Goal: Find contact information: Find contact information

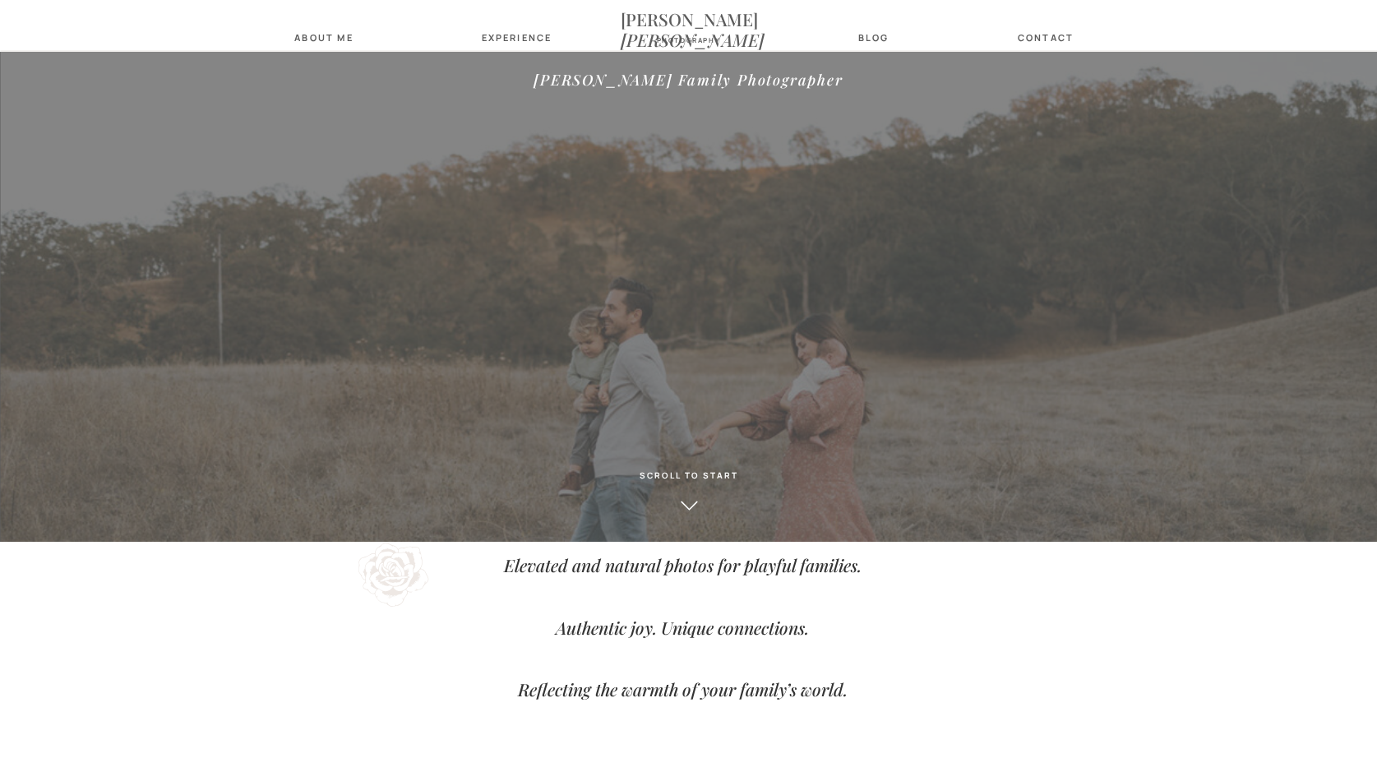
click at [797, 131] on h2 at bounding box center [689, 126] width 556 height 60
click at [518, 35] on nav "Experience" at bounding box center [514, 37] width 65 height 11
click at [536, 67] on nav "families" at bounding box center [525, 65] width 65 height 11
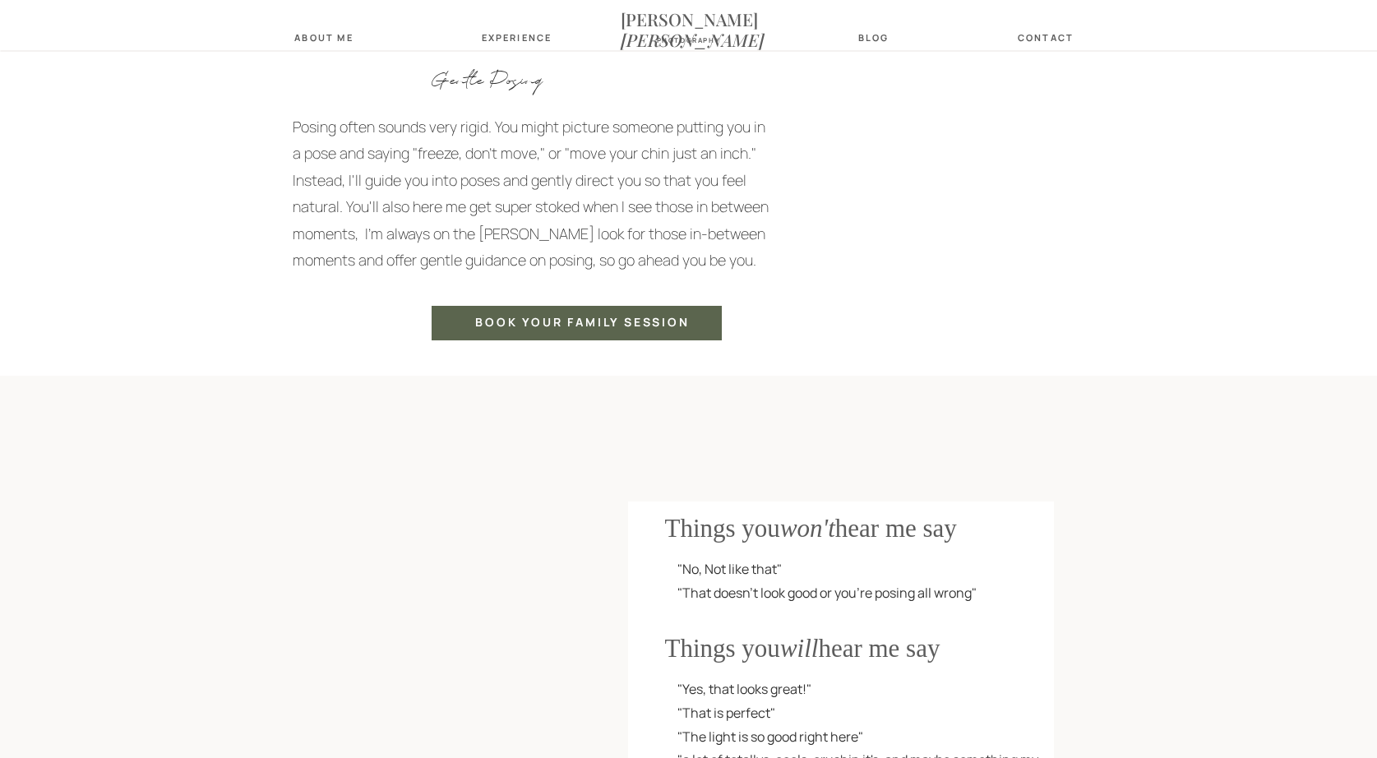
scroll to position [2800, 0]
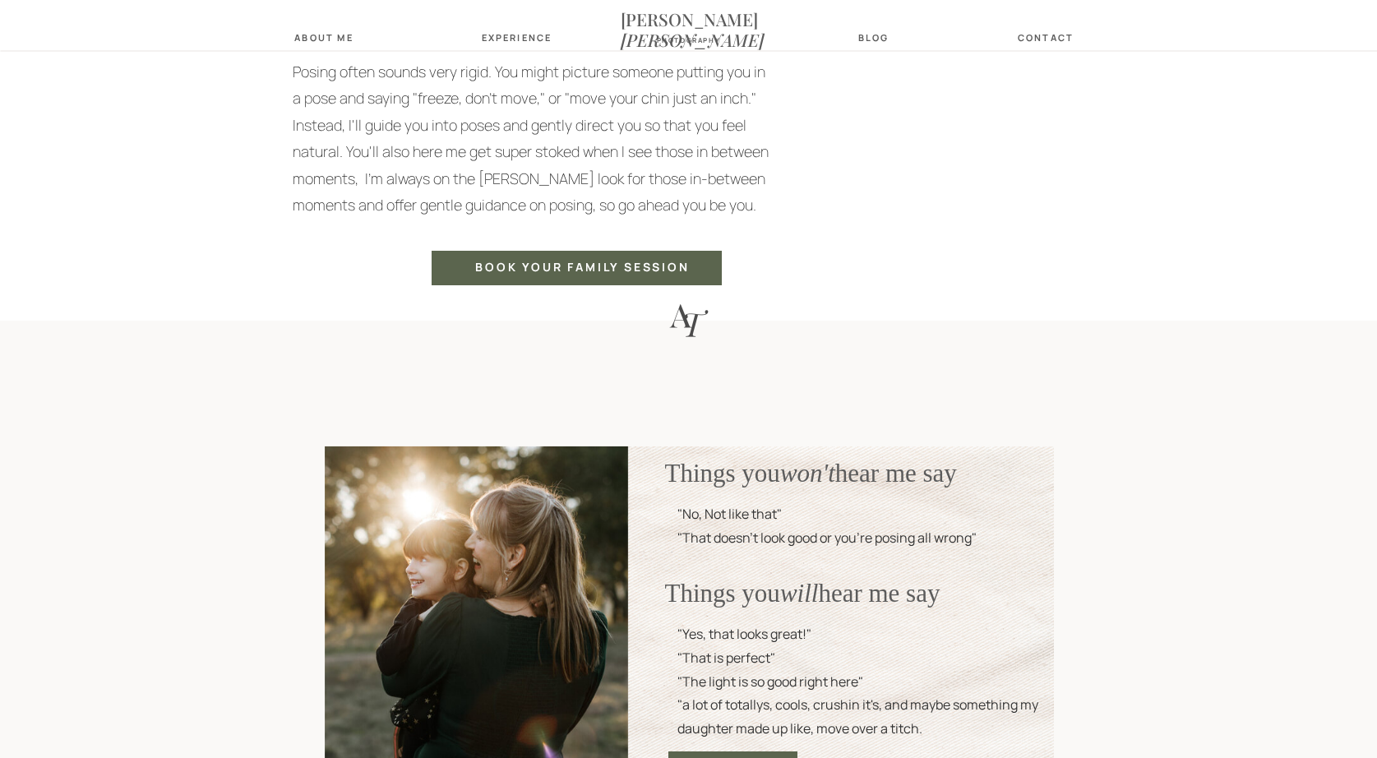
click at [611, 272] on div "Book your family session" at bounding box center [583, 269] width 278 height 16
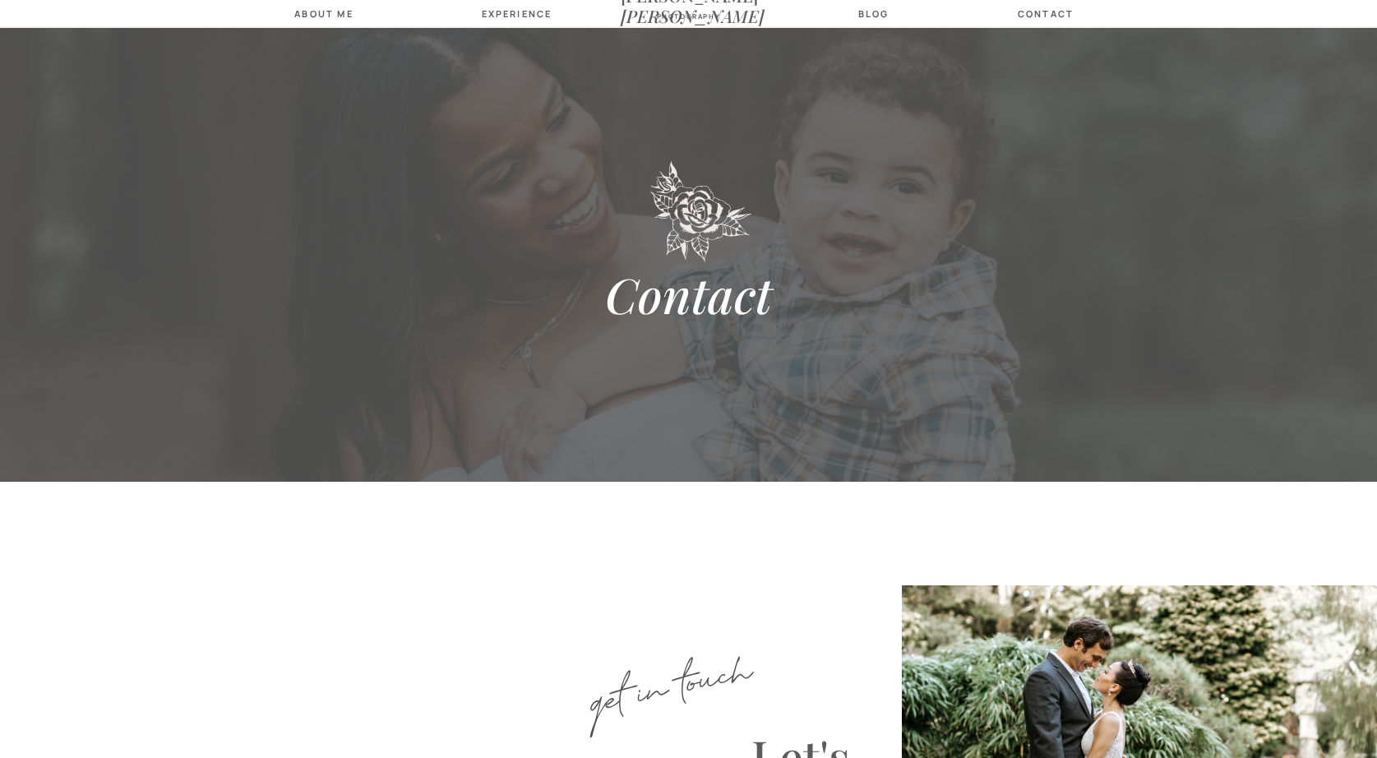
scroll to position [307, 0]
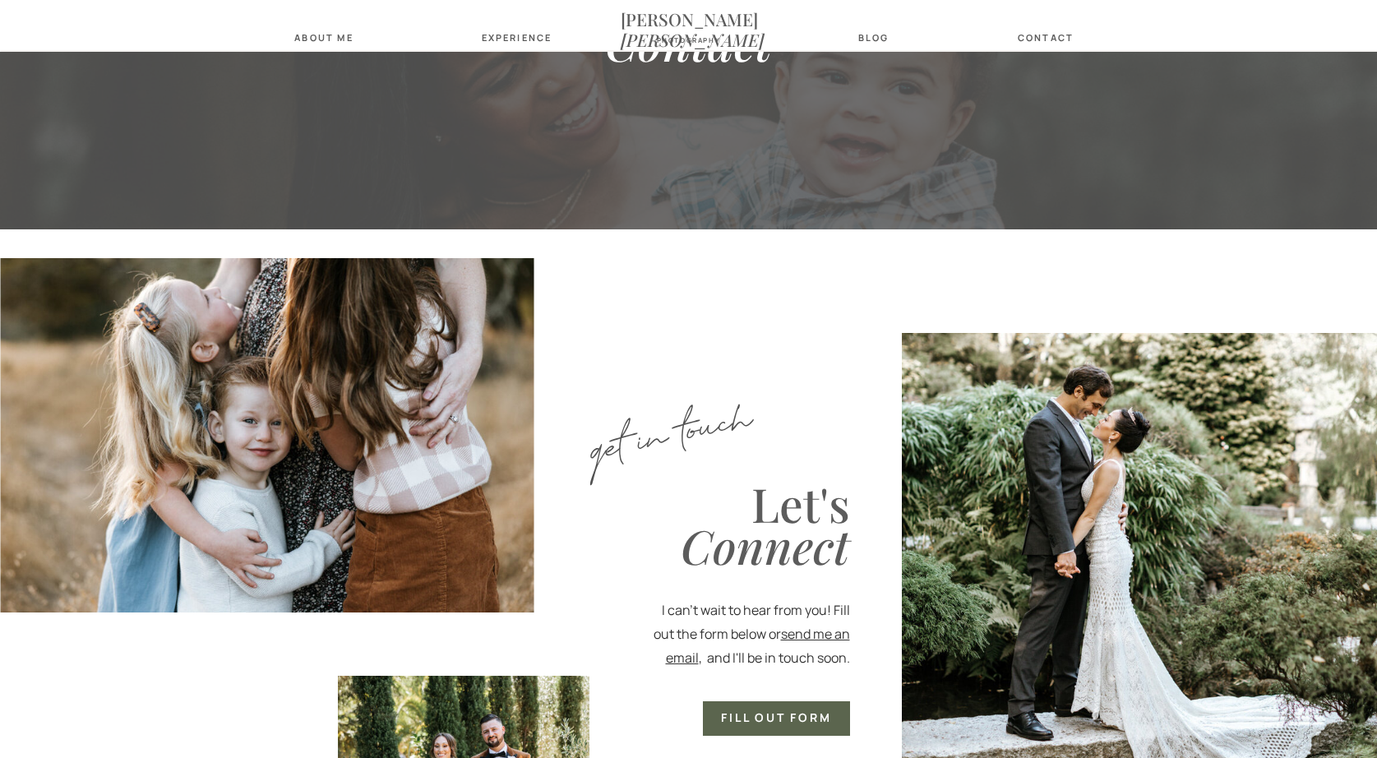
click at [329, 32] on nav "about Me" at bounding box center [324, 37] width 68 height 11
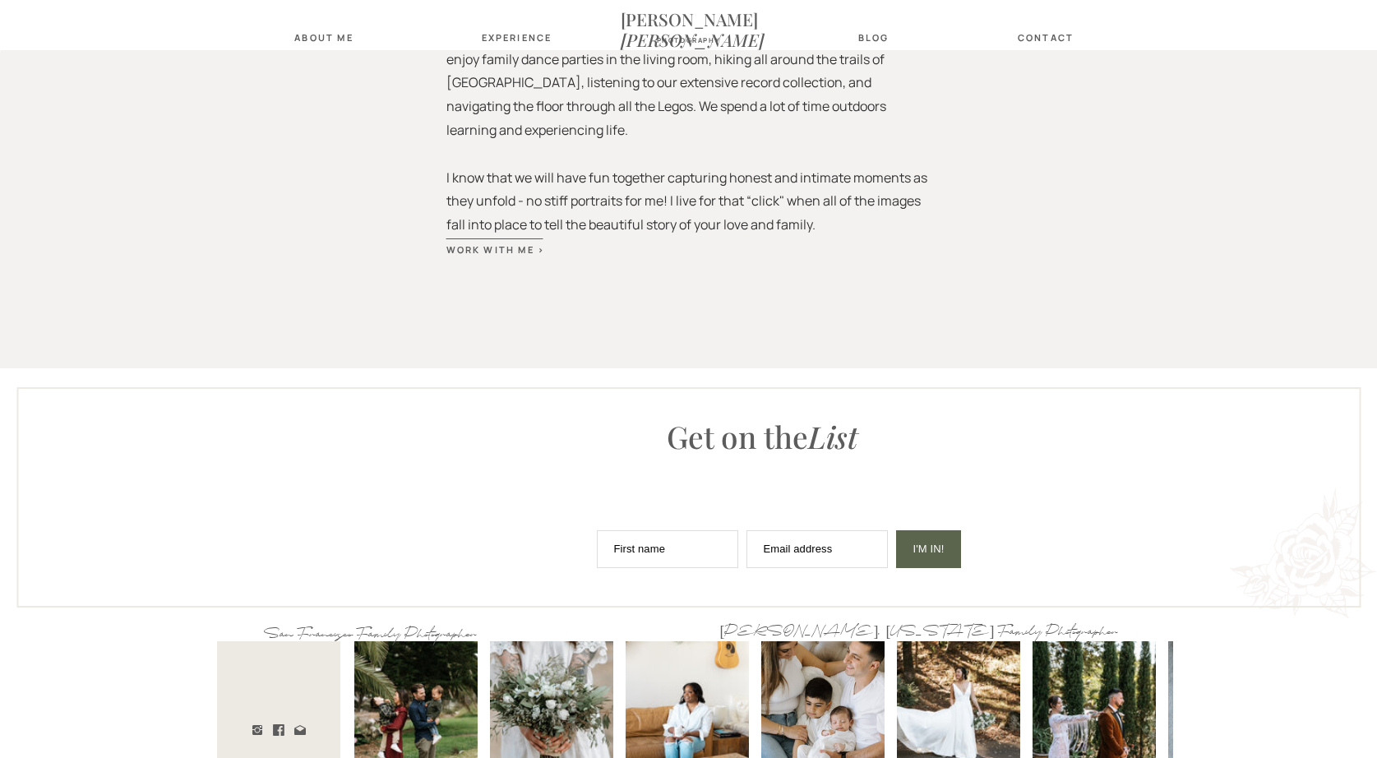
scroll to position [2075, 0]
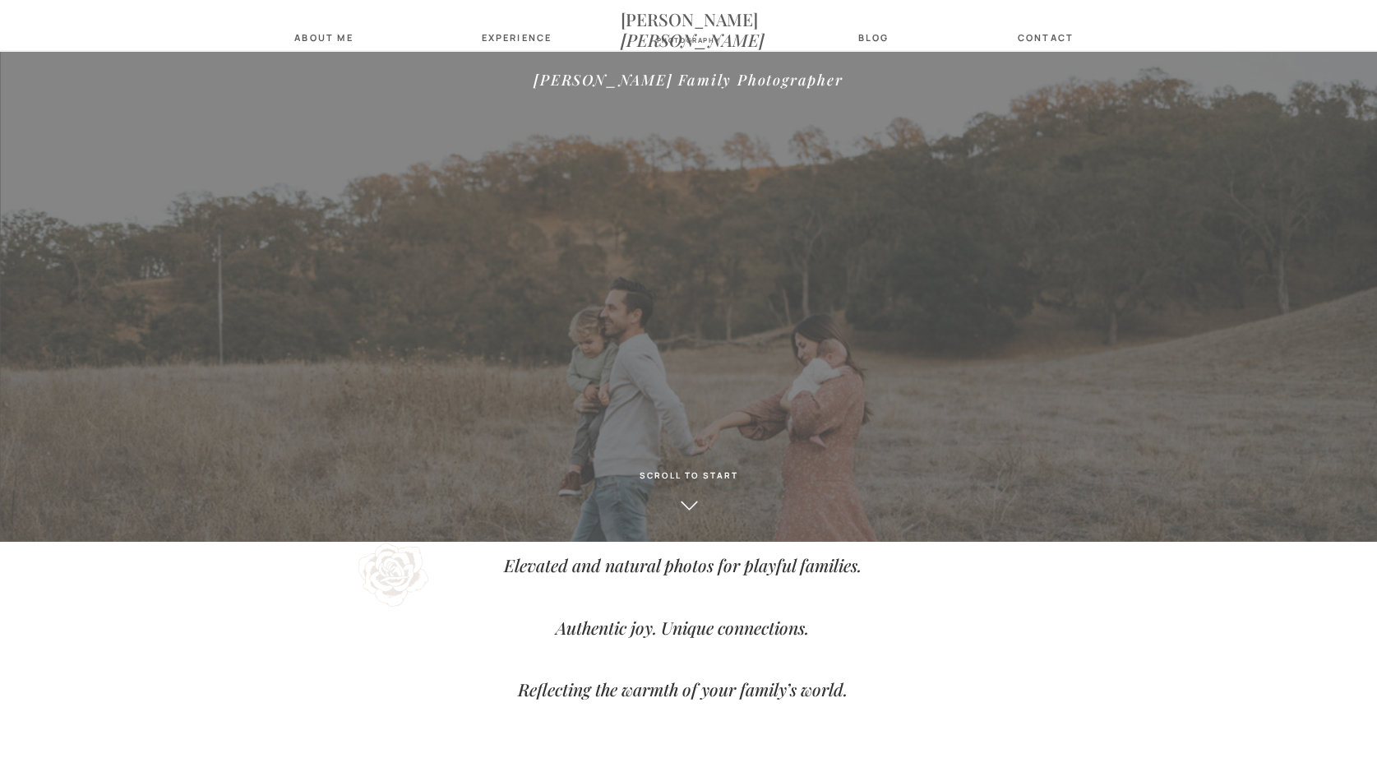
click at [541, 40] on nav "Experience" at bounding box center [514, 37] width 65 height 11
click at [518, 62] on nav "families" at bounding box center [525, 65] width 65 height 11
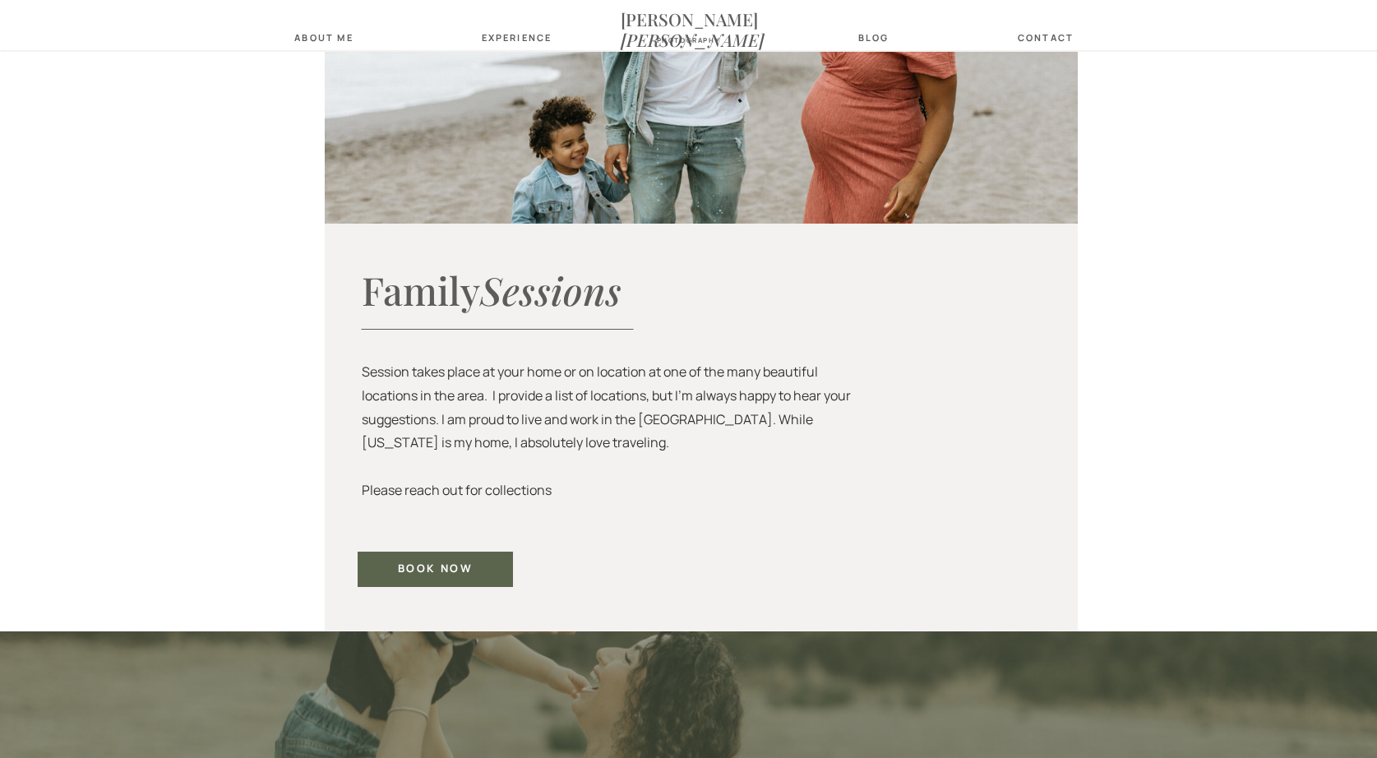
scroll to position [5101, 0]
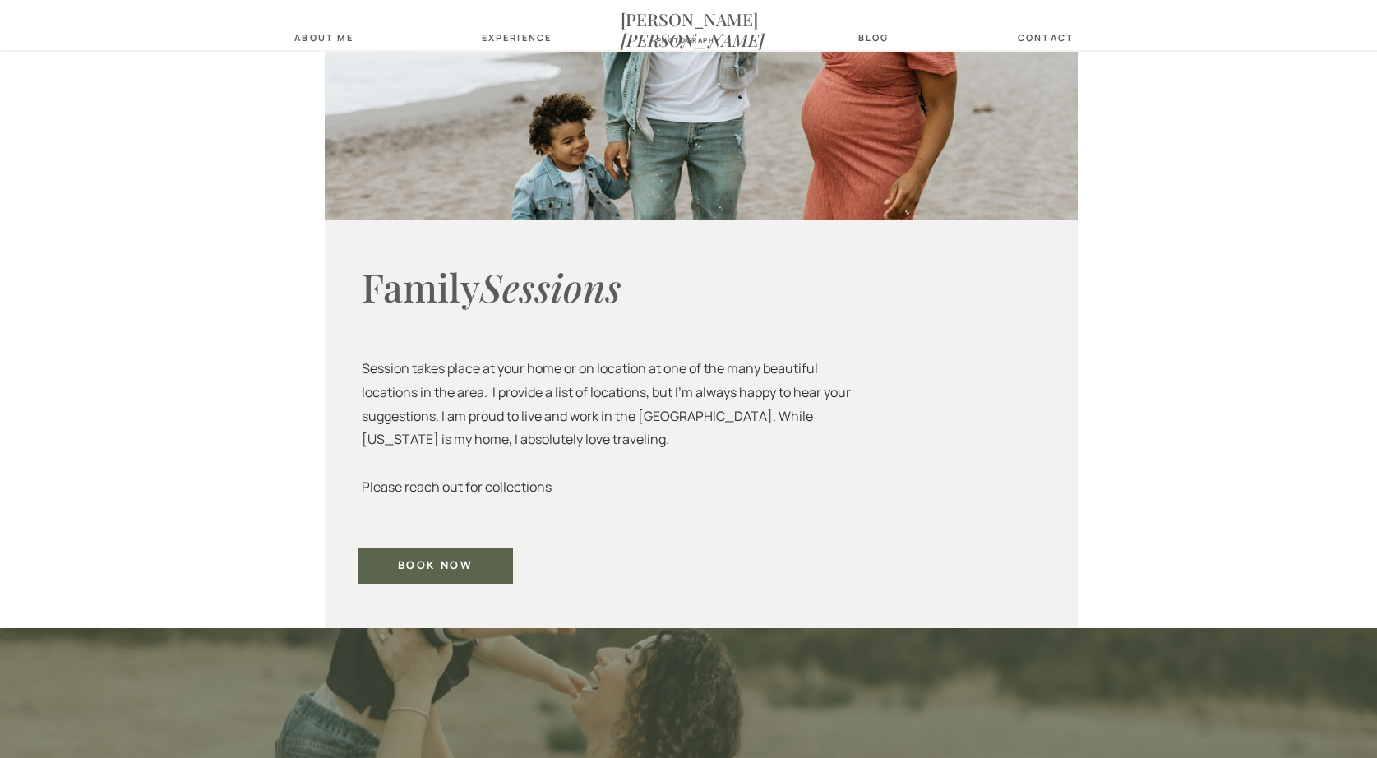
click at [451, 568] on div "book now" at bounding box center [436, 566] width 104 height 14
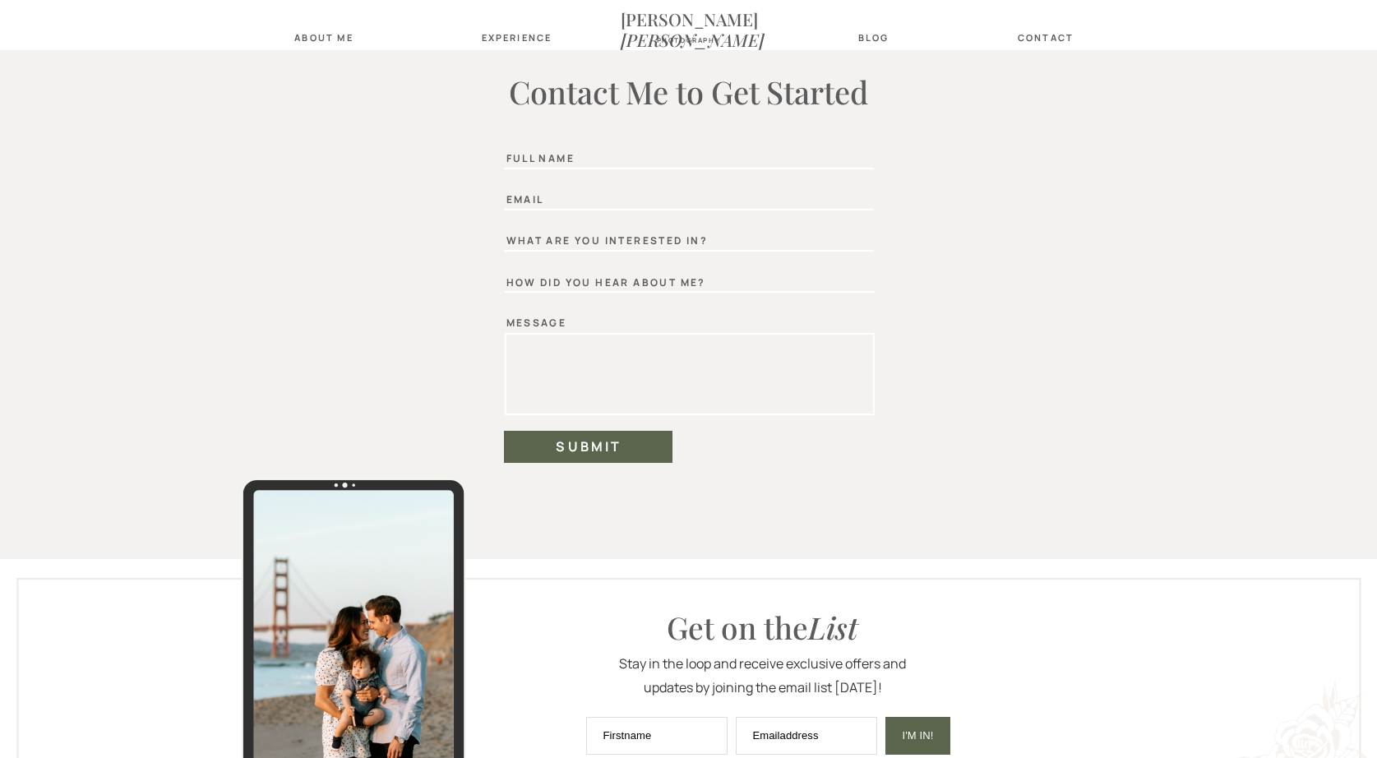
scroll to position [6432, 0]
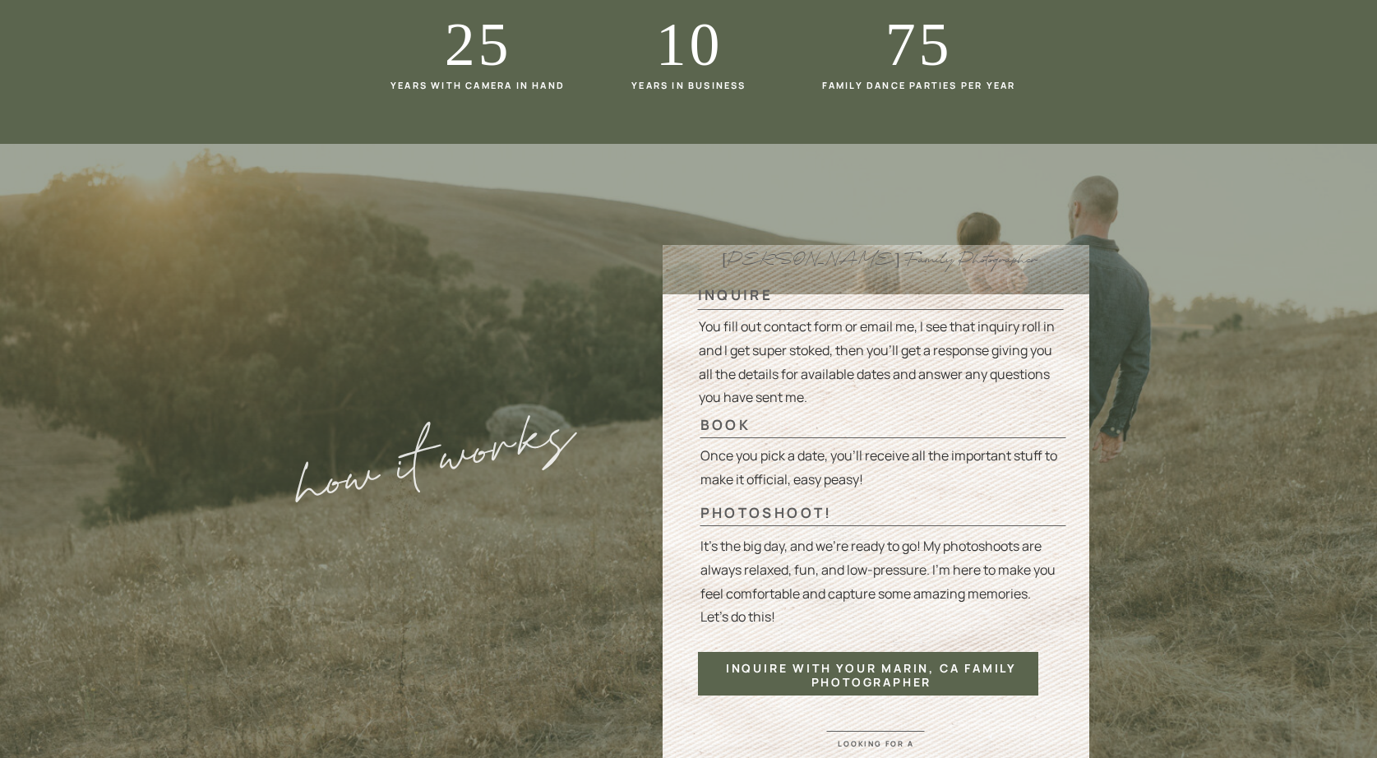
scroll to position [3709, 0]
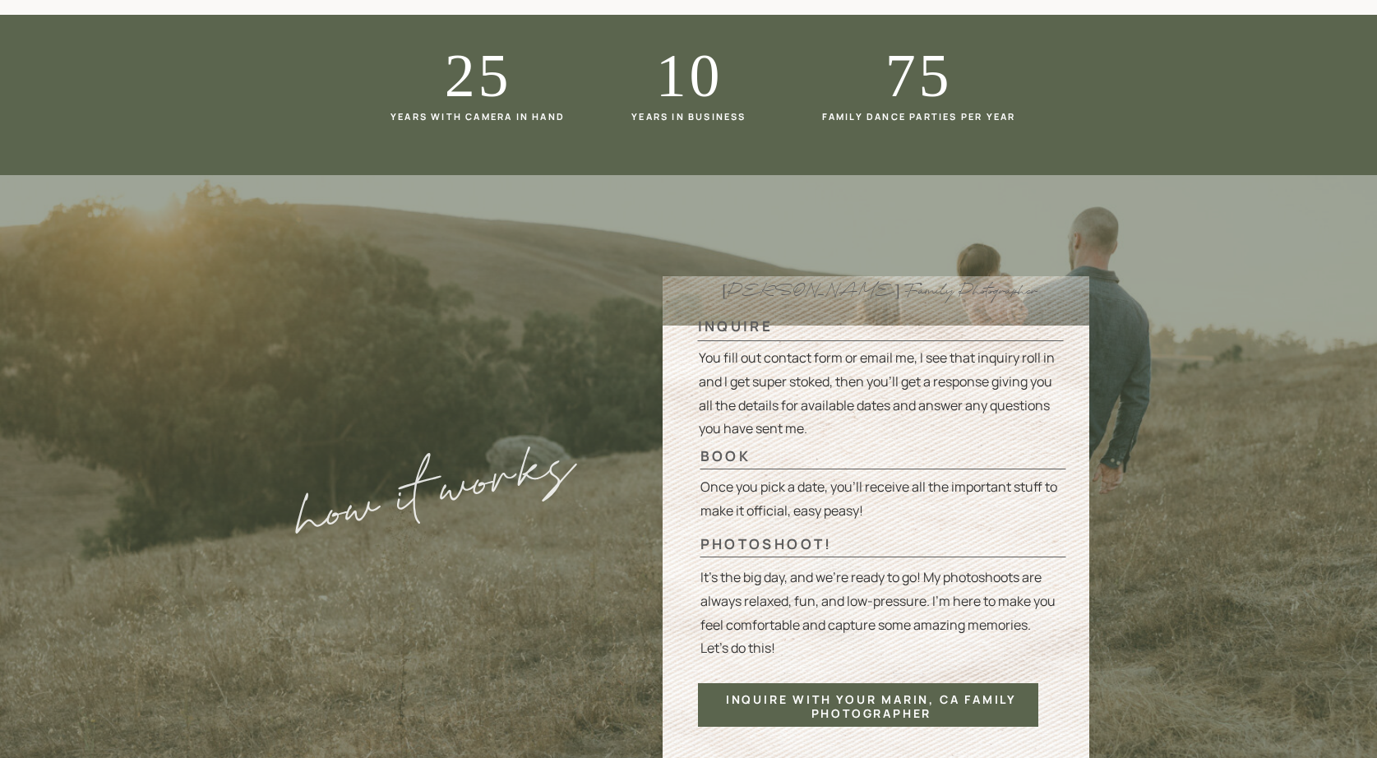
click at [915, 695] on div "inquire with your Marin, Ca family photographer" at bounding box center [872, 701] width 318 height 16
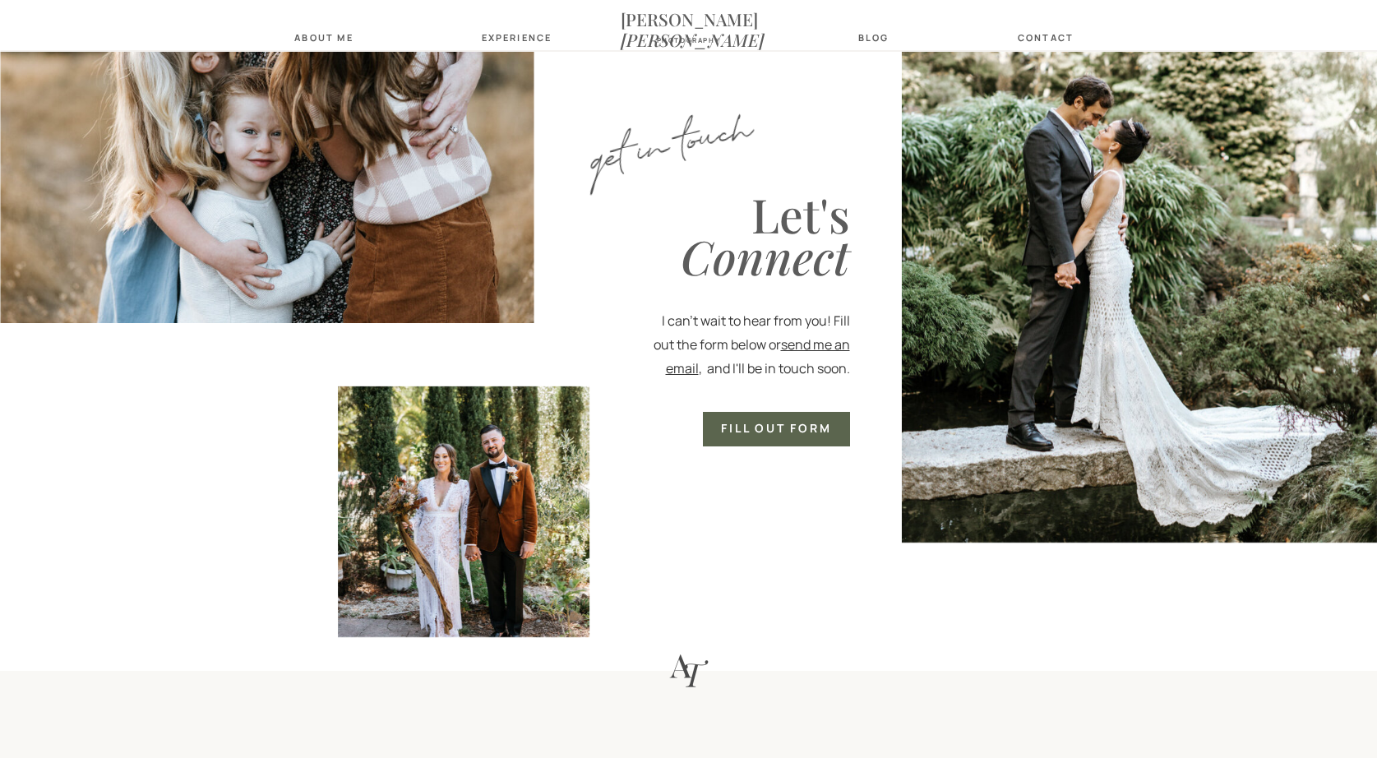
scroll to position [1022, 0]
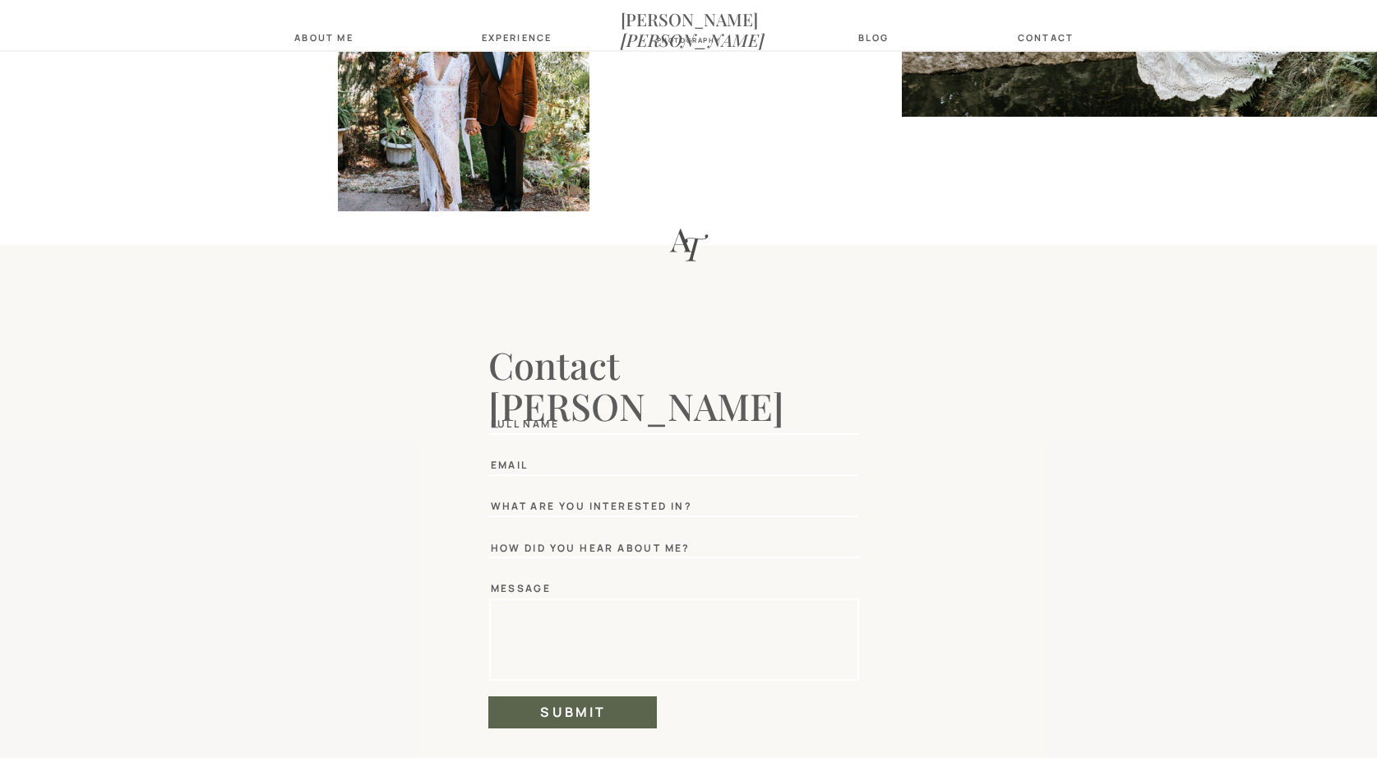
click at [692, 428] on textarea at bounding box center [716, 417] width 284 height 25
type textarea "**********"
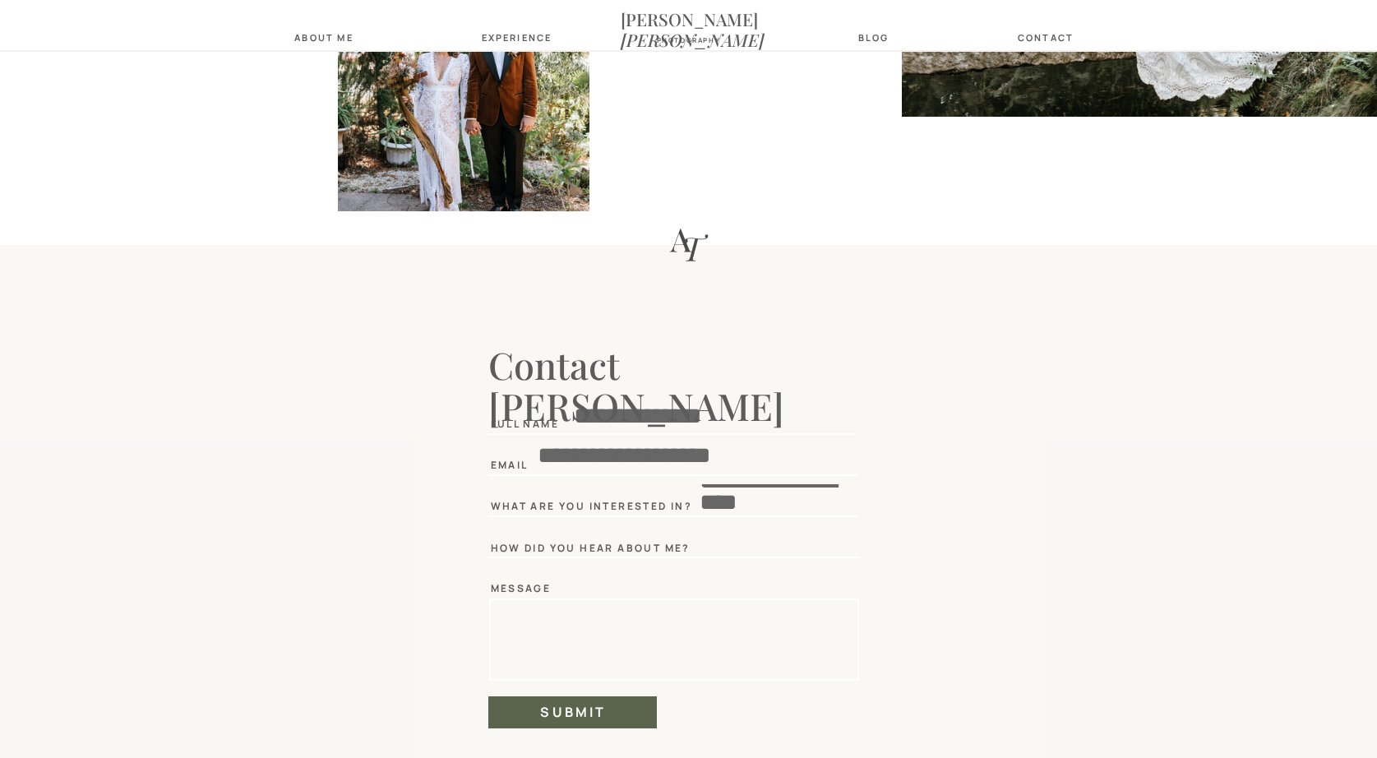
click at [777, 544] on textarea at bounding box center [778, 542] width 157 height 23
type textarea "******"
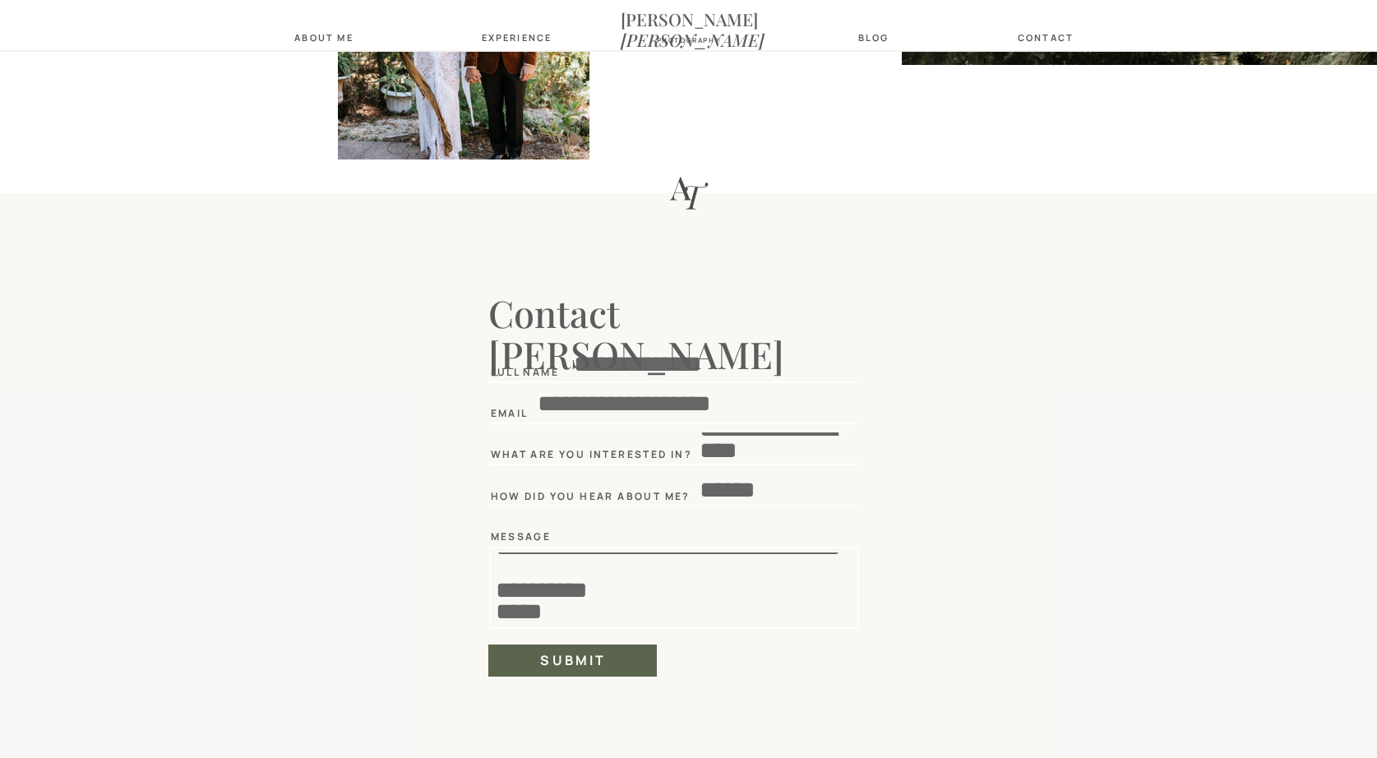
scroll to position [1077, 0]
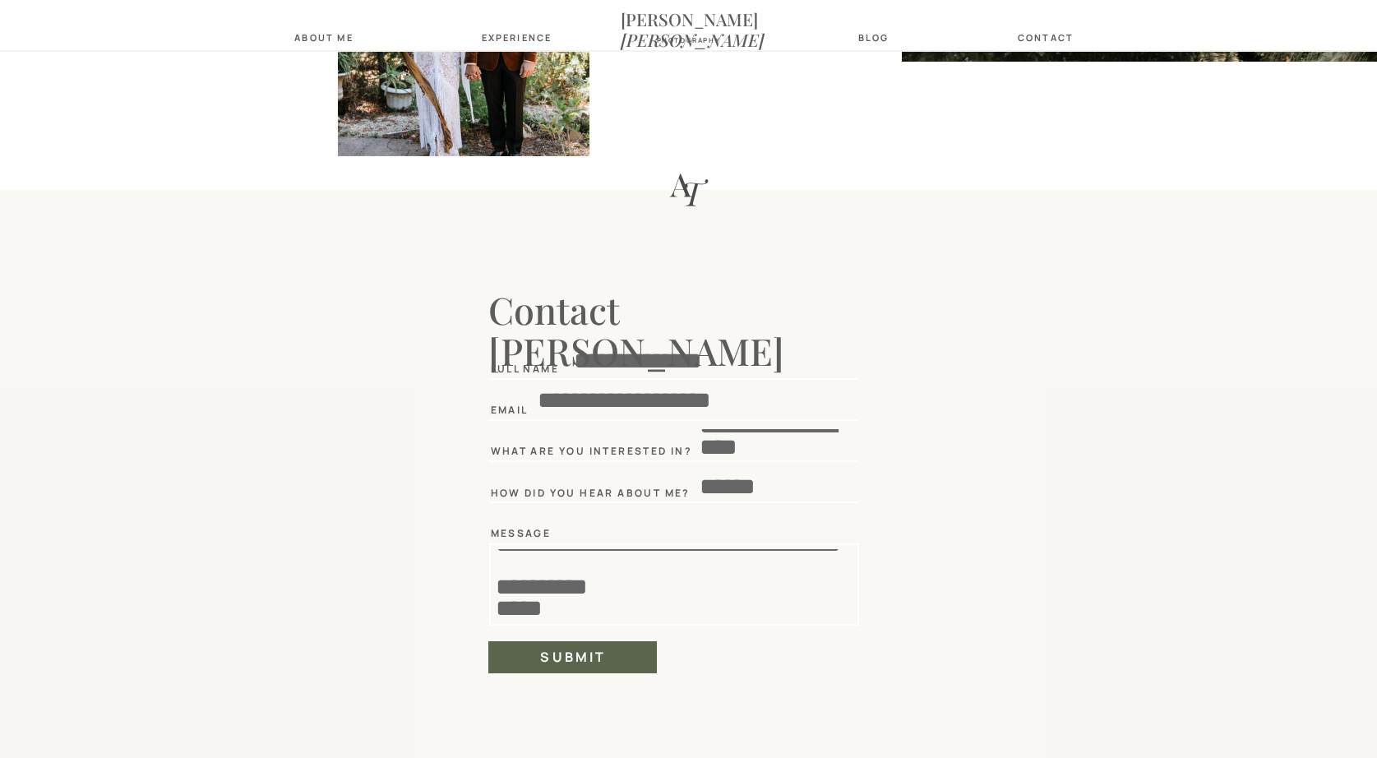
type textarea "**********"
click at [613, 653] on h2 "submit" at bounding box center [574, 657] width 132 height 14
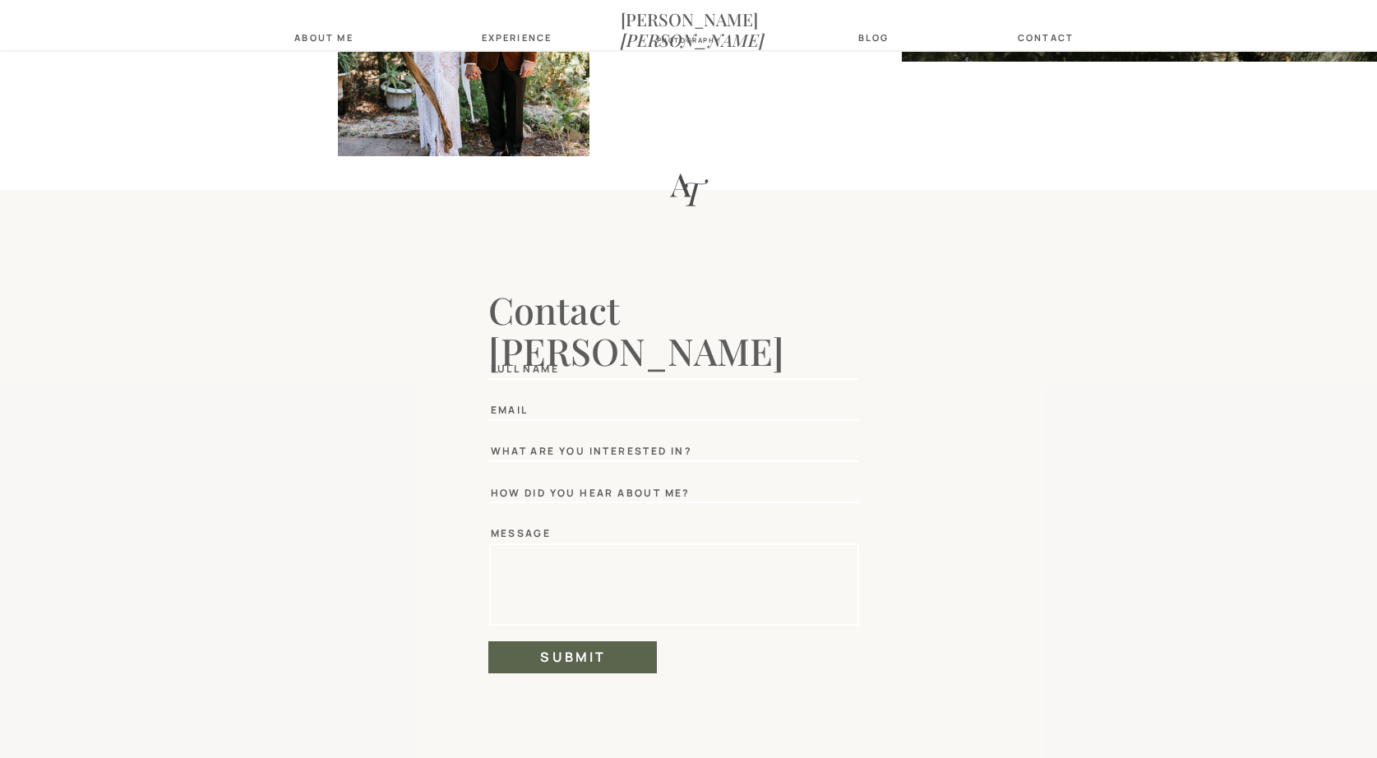
scroll to position [0, 0]
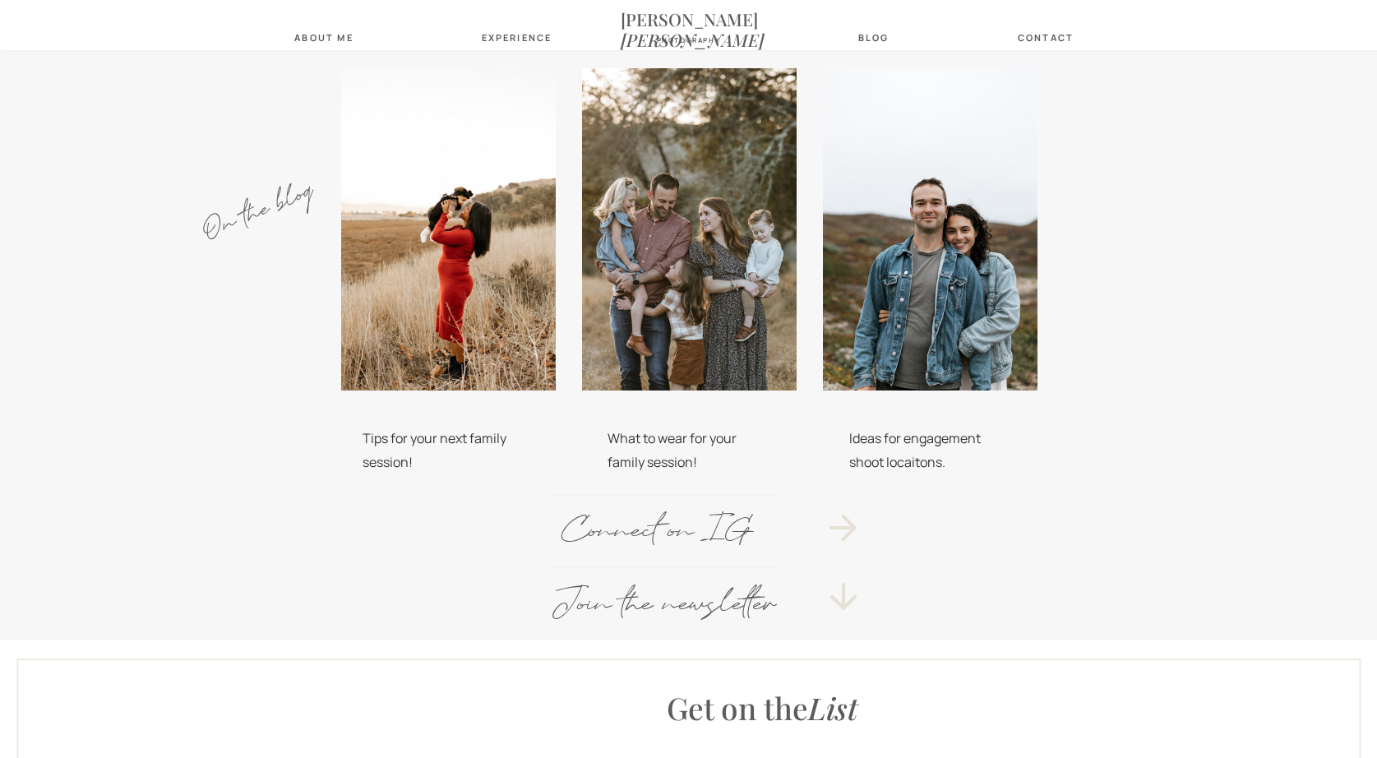
scroll to position [588, 0]
click at [752, 200] on div at bounding box center [689, 230] width 215 height 322
